Goal: Information Seeking & Learning: Learn about a topic

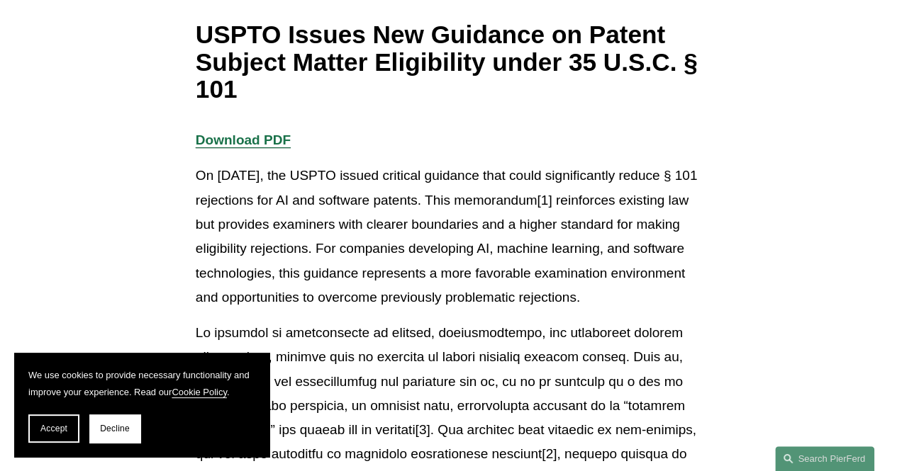
scroll to position [247, 0]
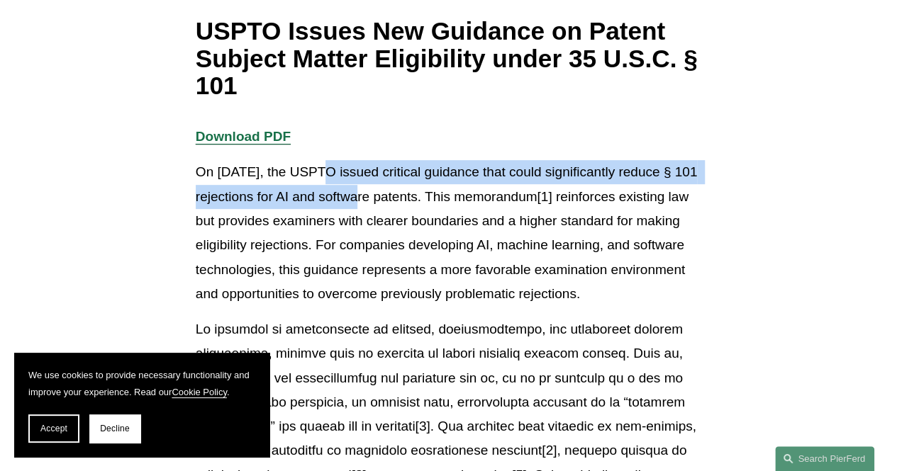
drag, startPoint x: 314, startPoint y: 170, endPoint x: 393, endPoint y: 201, distance: 84.4
click at [393, 201] on p "On [DATE], the USPTO issued critical guidance that could significantly reduce §…" at bounding box center [448, 233] width 505 height 146
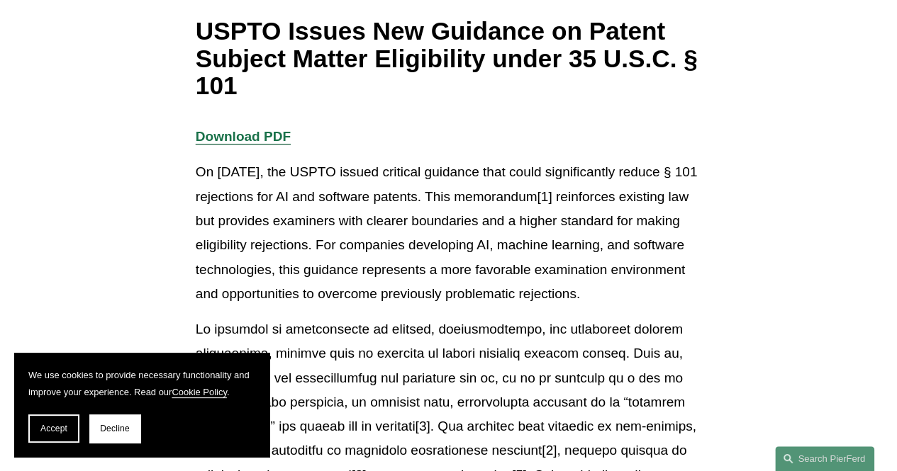
click at [415, 203] on p "On [DATE], the USPTO issued critical guidance that could significantly reduce §…" at bounding box center [448, 233] width 505 height 146
drag, startPoint x: 315, startPoint y: 170, endPoint x: 653, endPoint y: 299, distance: 361.8
click at [653, 299] on p "On [DATE], the USPTO issued critical guidance that could significantly reduce §…" at bounding box center [448, 233] width 505 height 146
copy p "the USPTO issued critical guidance that could significantly reduce § 101 reject…"
click at [466, 207] on p "On [DATE], the USPTO issued critical guidance that could significantly reduce §…" at bounding box center [448, 233] width 505 height 146
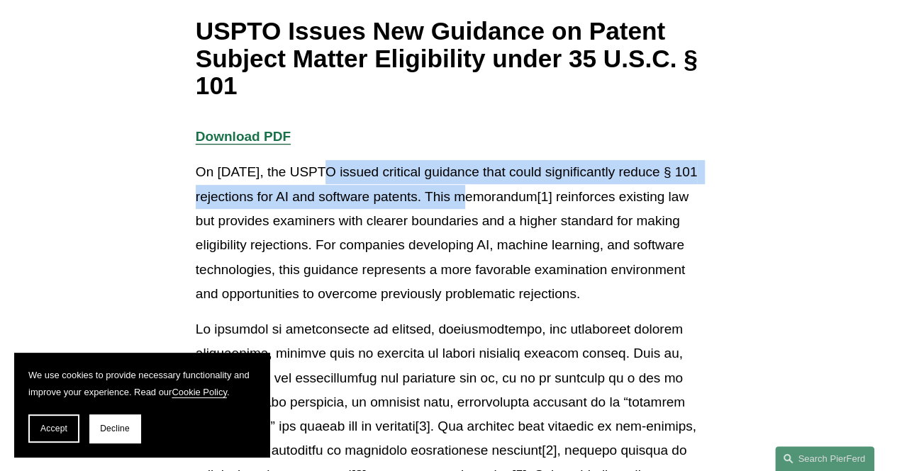
drag, startPoint x: 315, startPoint y: 168, endPoint x: 500, endPoint y: 205, distance: 188.6
click at [500, 205] on p "On [DATE], the USPTO issued critical guidance that could significantly reduce §…" at bounding box center [448, 233] width 505 height 146
copy p "the USPTO issued critical guidance that could significantly reduce § 101 reject…"
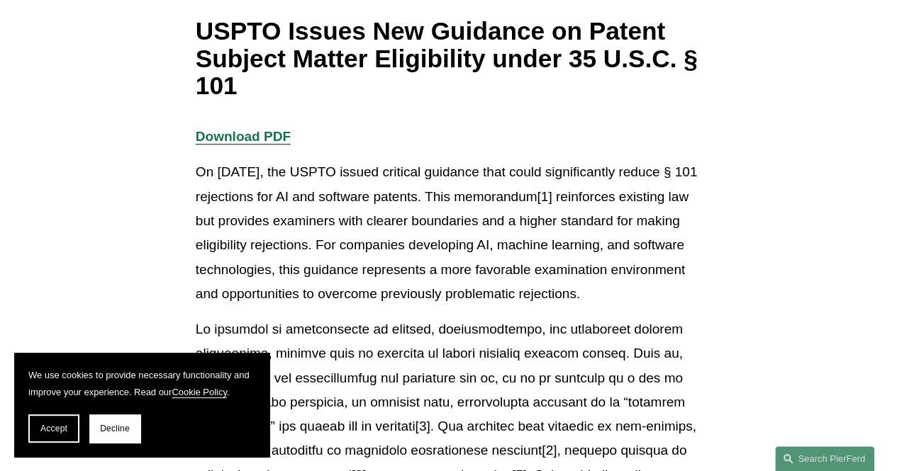
click at [614, 279] on p "On [DATE], the USPTO issued critical guidance that could significantly reduce §…" at bounding box center [448, 233] width 505 height 146
